Goal: Check status: Check status

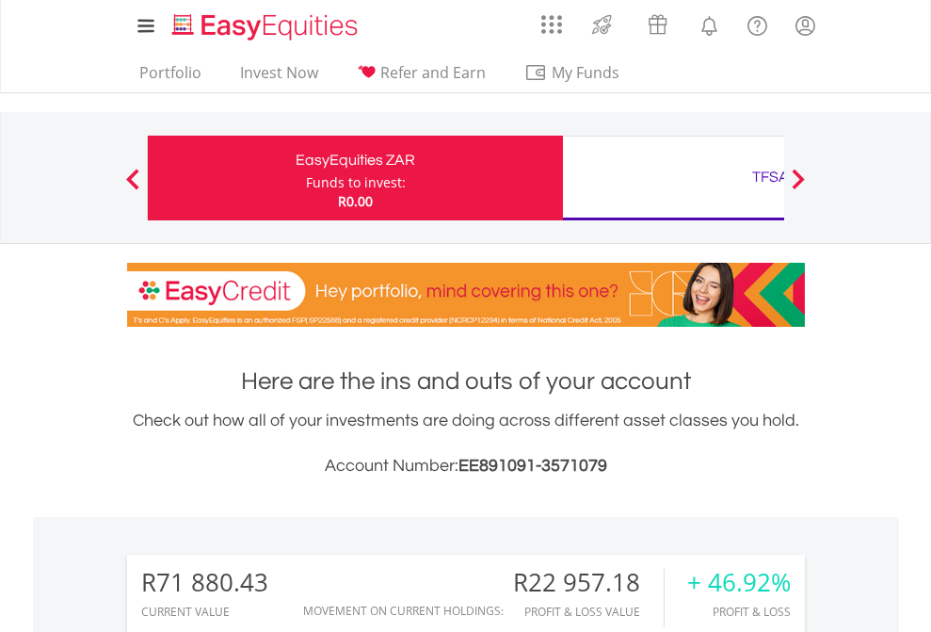
scroll to position [181, 296]
click at [306, 178] on div "Funds to invest:" at bounding box center [356, 182] width 100 height 19
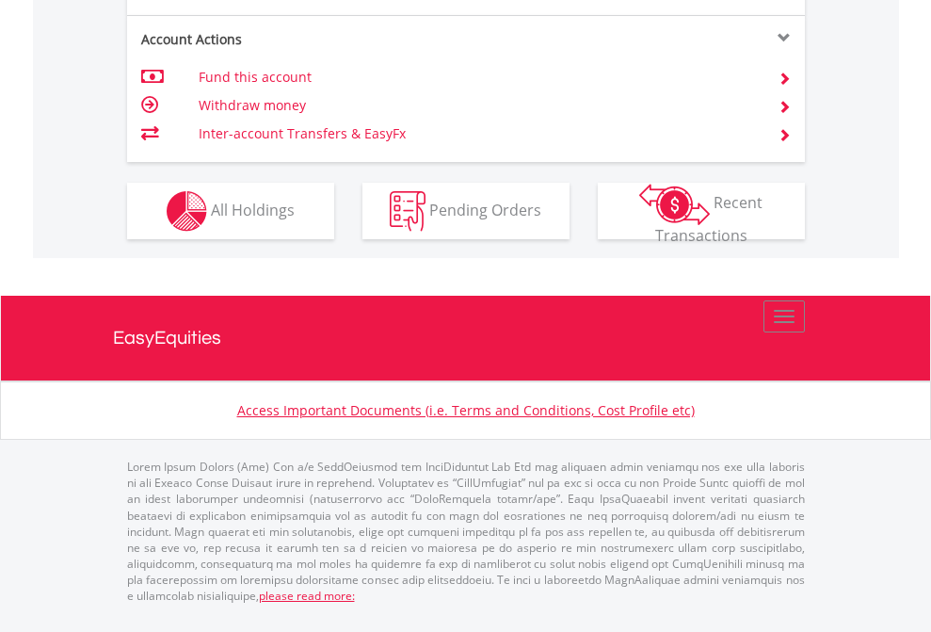
scroll to position [1805, 0]
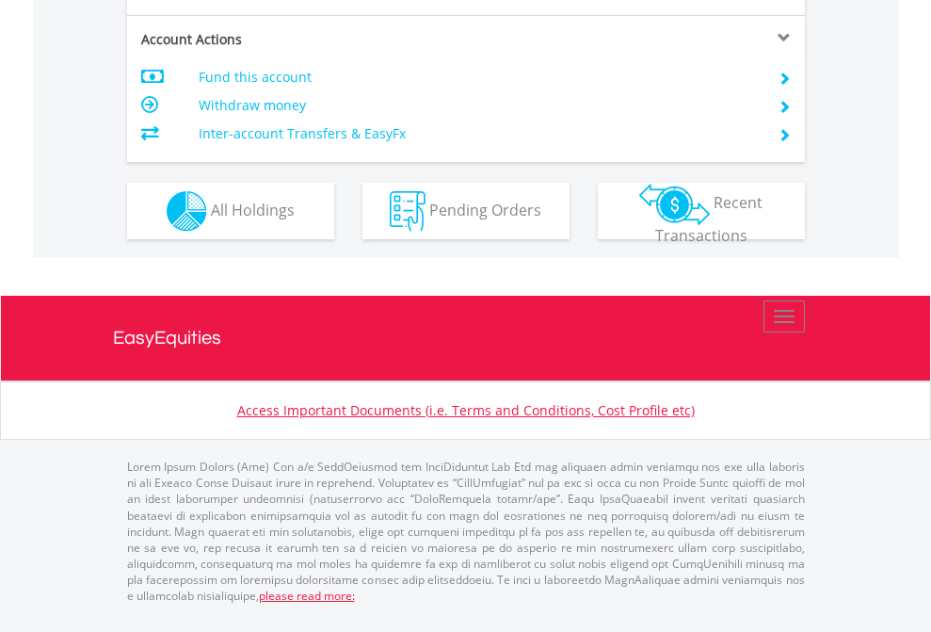
scroll to position [1681, 0]
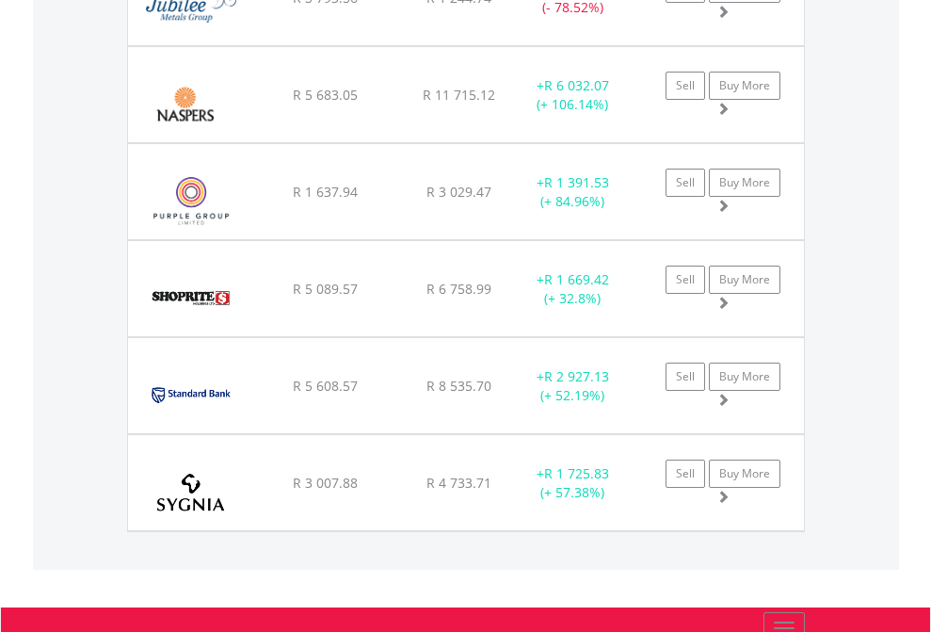
scroll to position [181, 296]
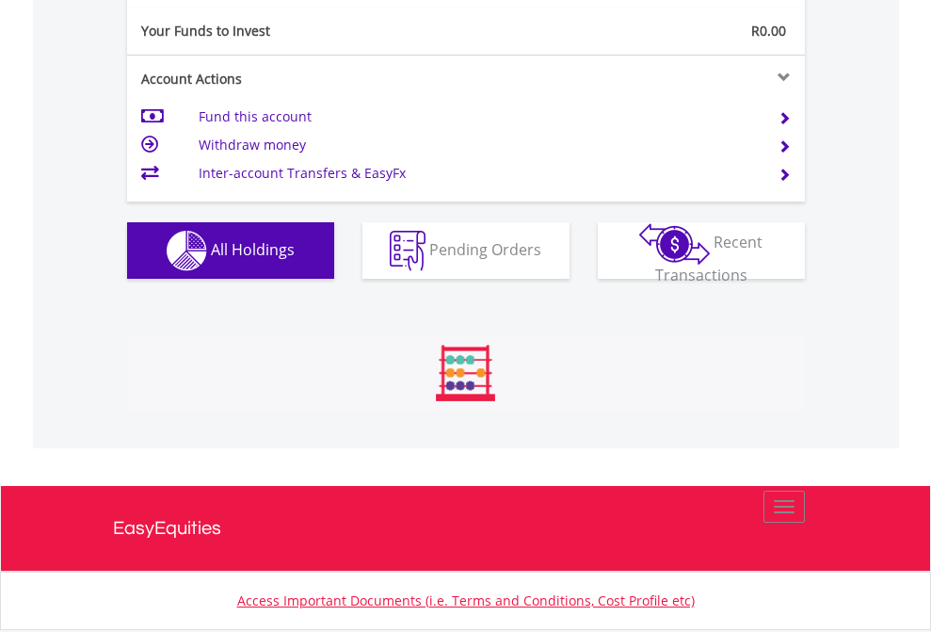
scroll to position [181, 296]
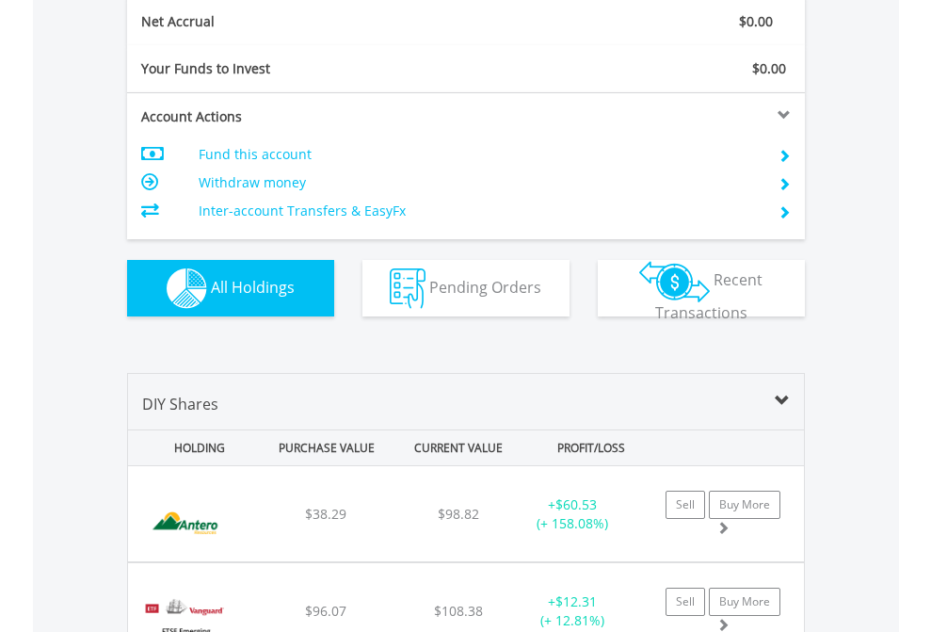
scroll to position [2132, 0]
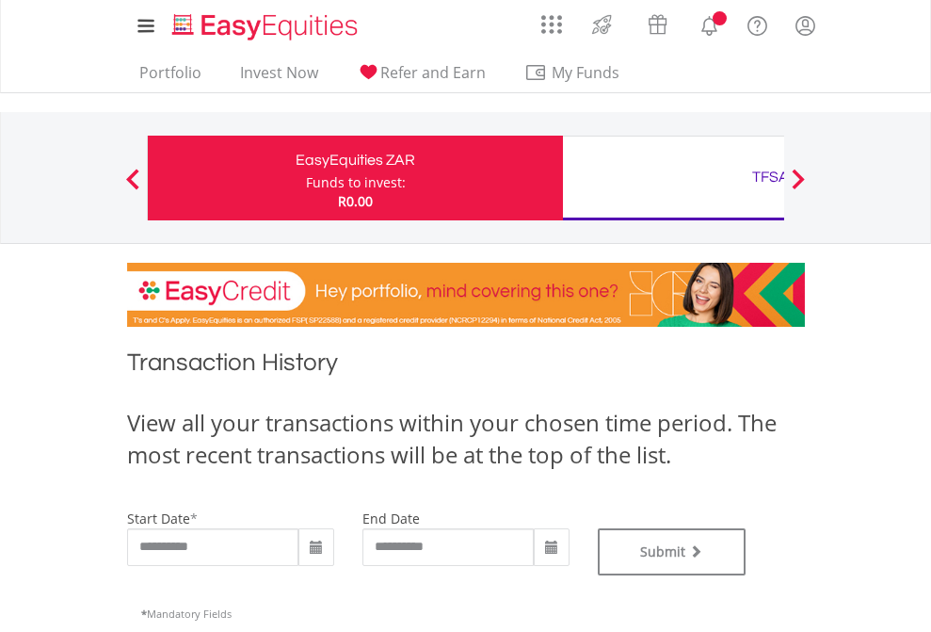
type input "**********"
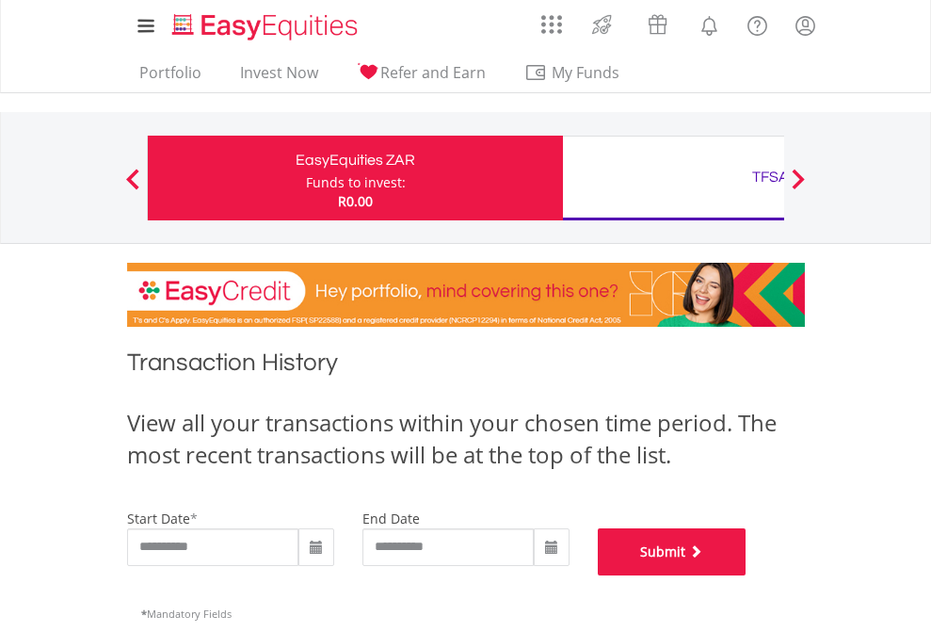
click at [747, 575] on button "Submit" at bounding box center [672, 551] width 149 height 47
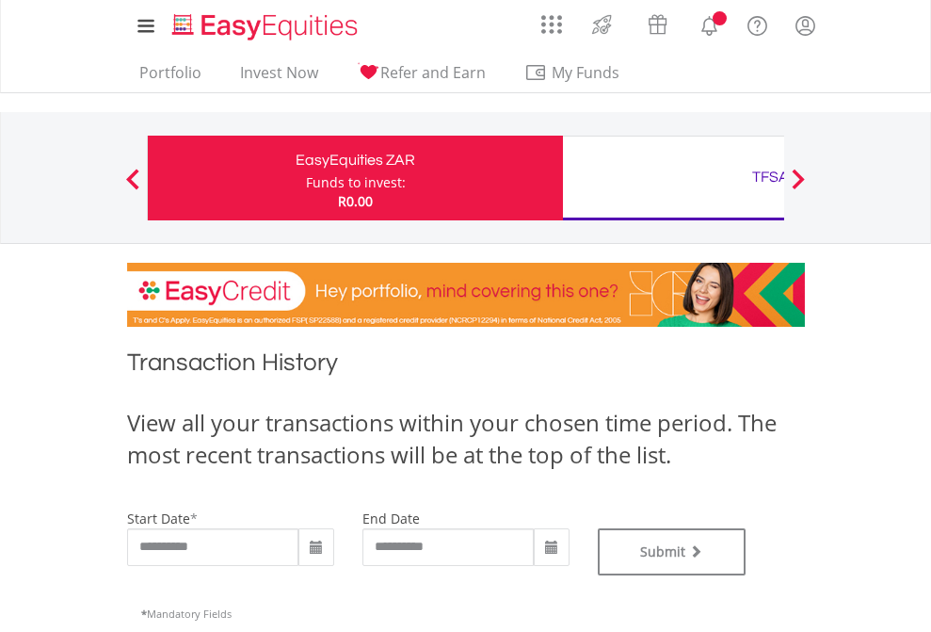
click at [673, 178] on div "TFSA" at bounding box center [770, 177] width 393 height 26
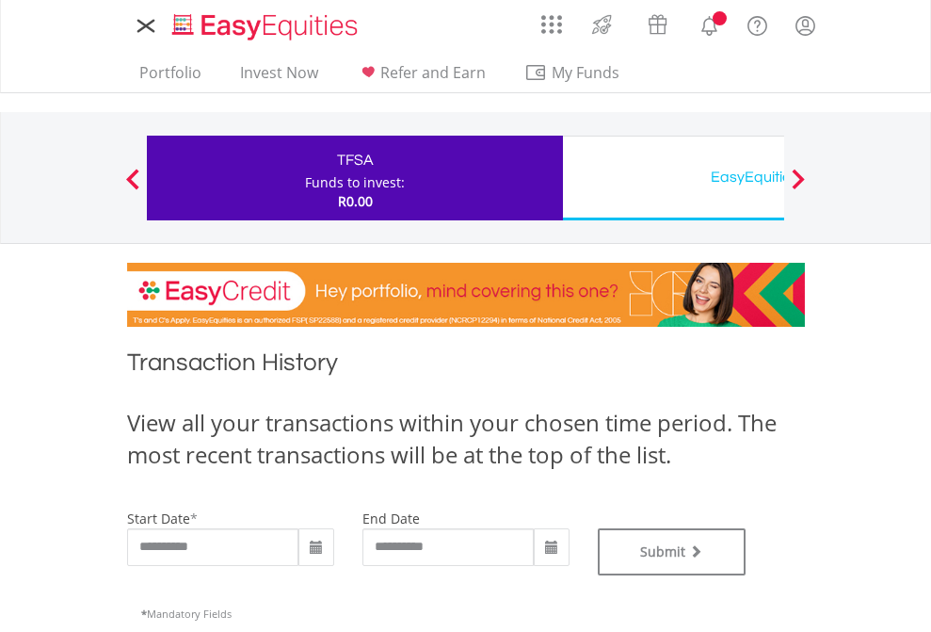
type input "**********"
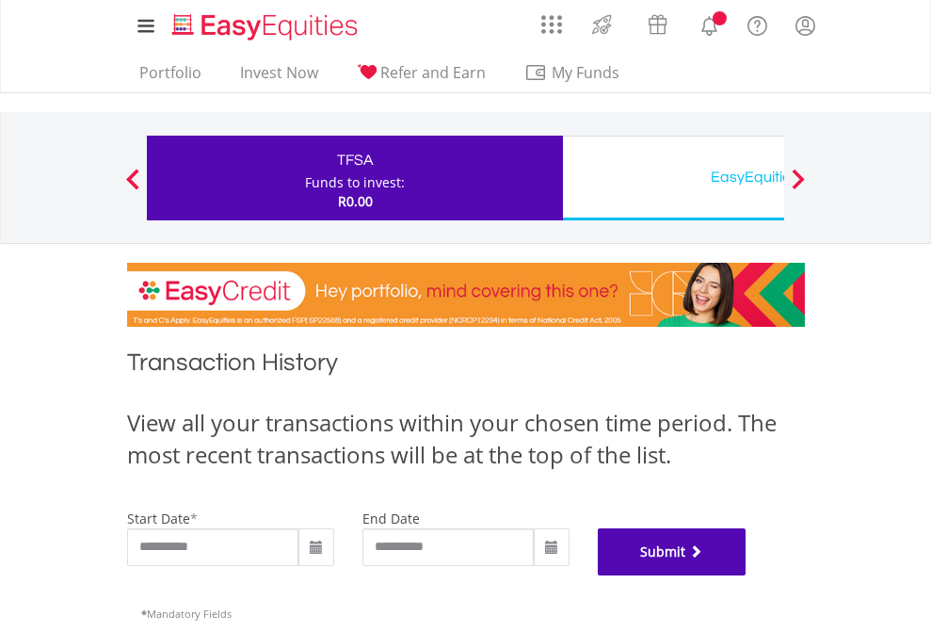
click at [747, 575] on button "Submit" at bounding box center [672, 551] width 149 height 47
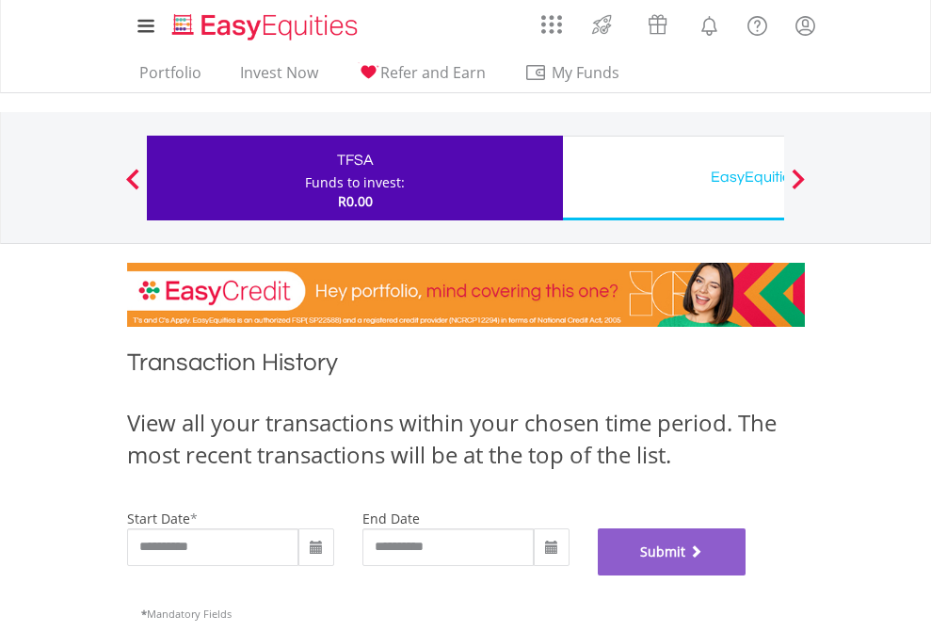
scroll to position [764, 0]
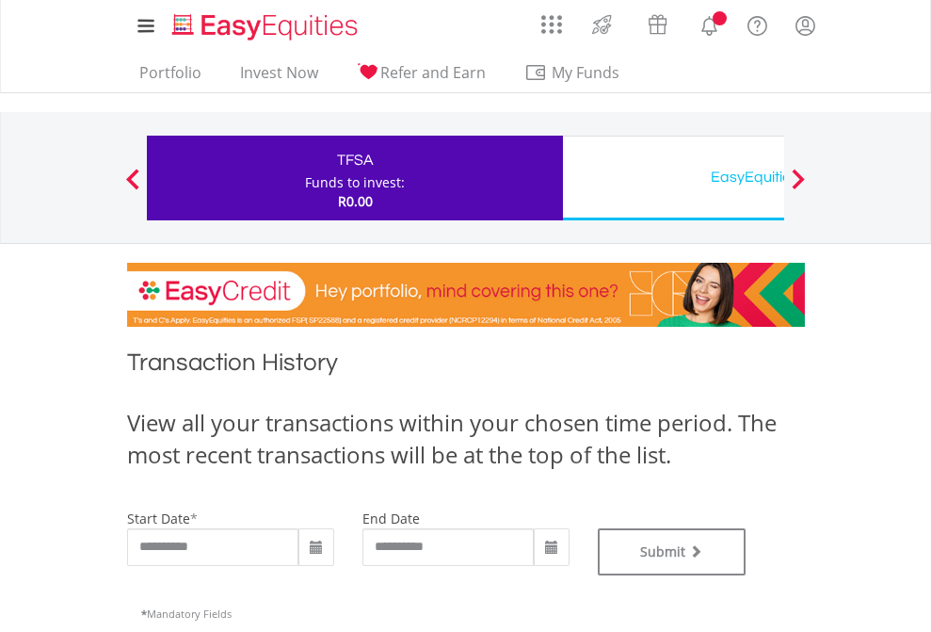
click at [673, 178] on div "EasyEquities USD" at bounding box center [770, 177] width 393 height 26
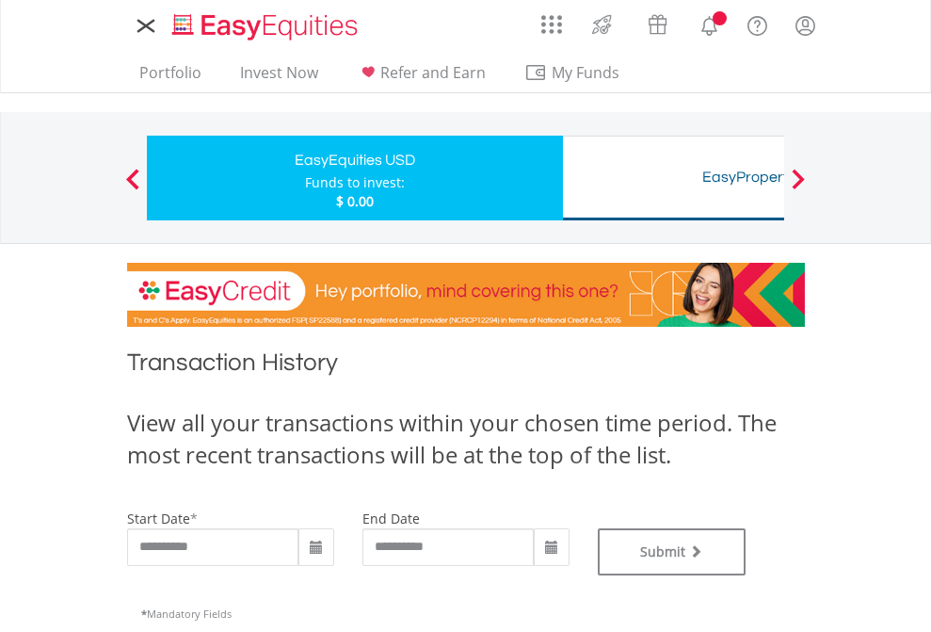
type input "**********"
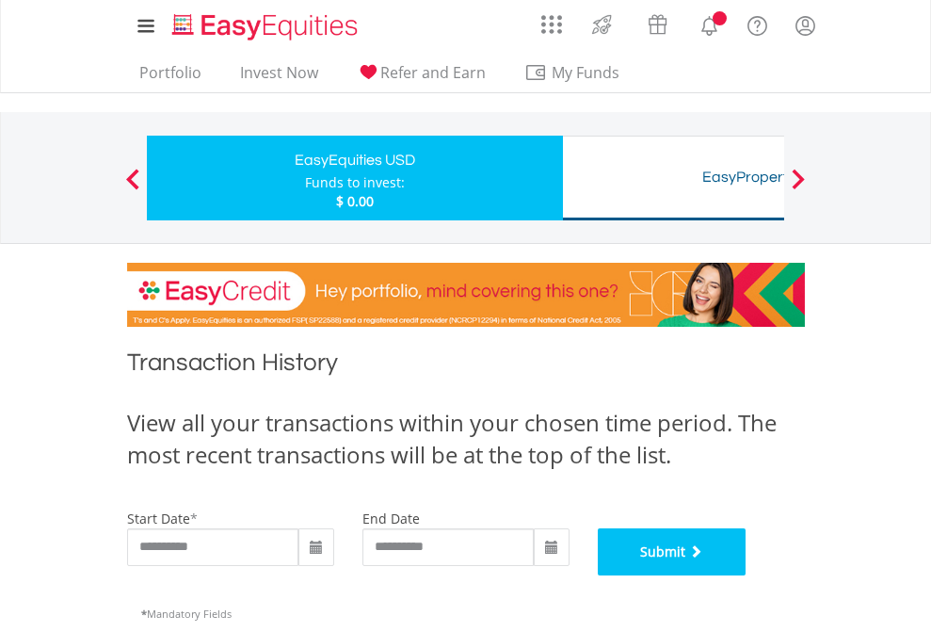
click at [747, 575] on button "Submit" at bounding box center [672, 551] width 149 height 47
